Goal: Information Seeking & Learning: Learn about a topic

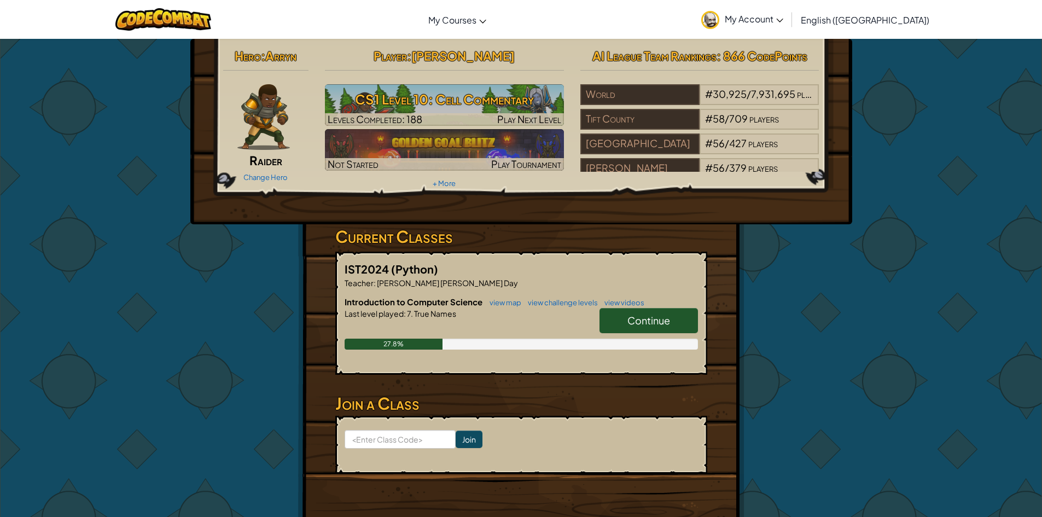
click at [666, 309] on link "Continue" at bounding box center [648, 320] width 98 height 25
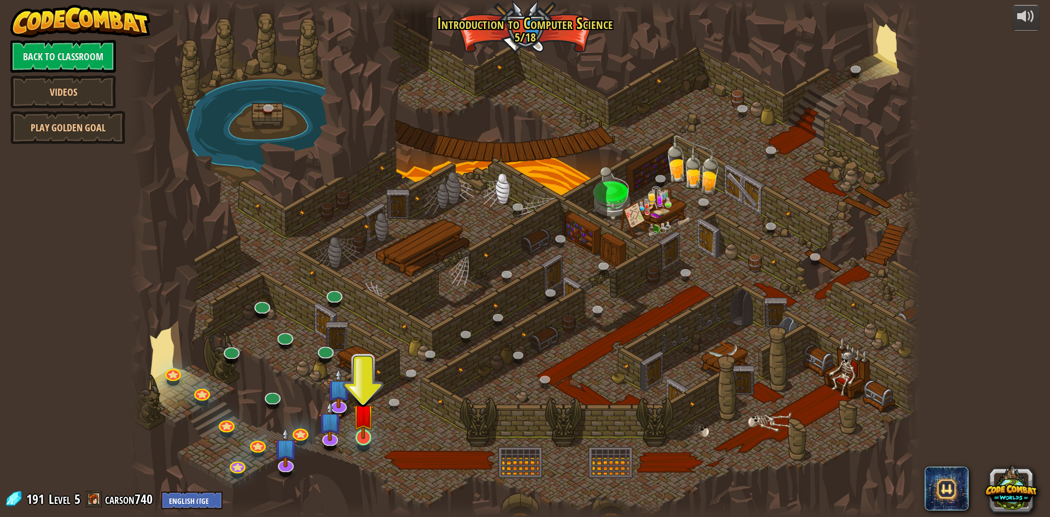
click at [364, 440] on div at bounding box center [363, 437] width 16 height 16
